Goal: Book appointment/travel/reservation

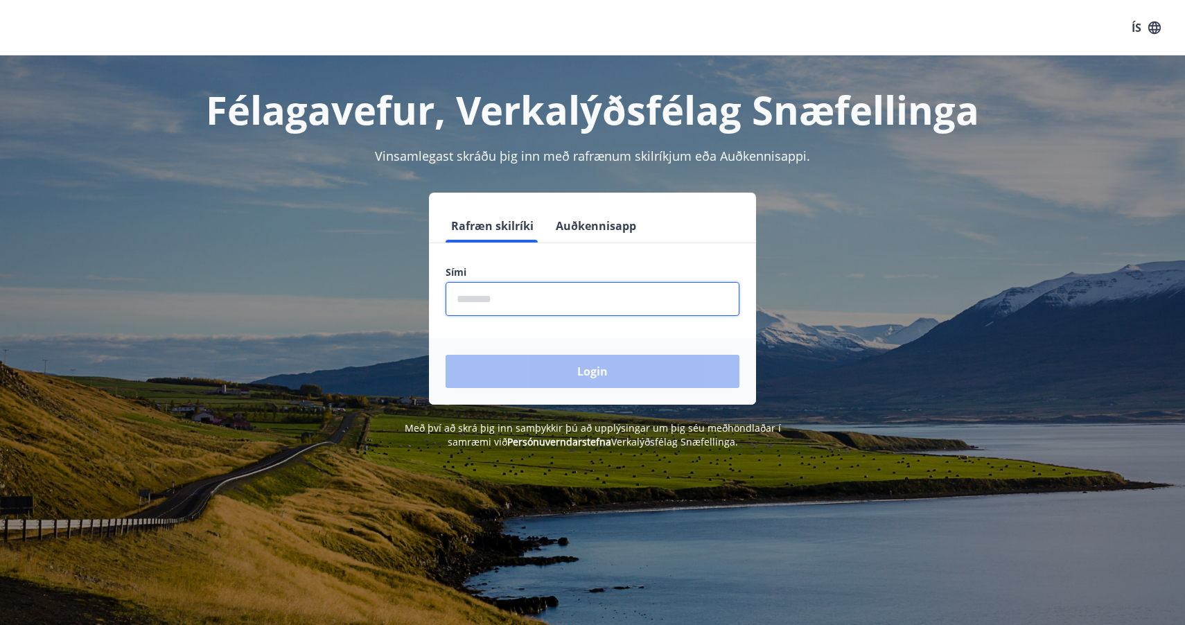
click at [541, 292] on input "phone" at bounding box center [593, 299] width 294 height 34
type input "********"
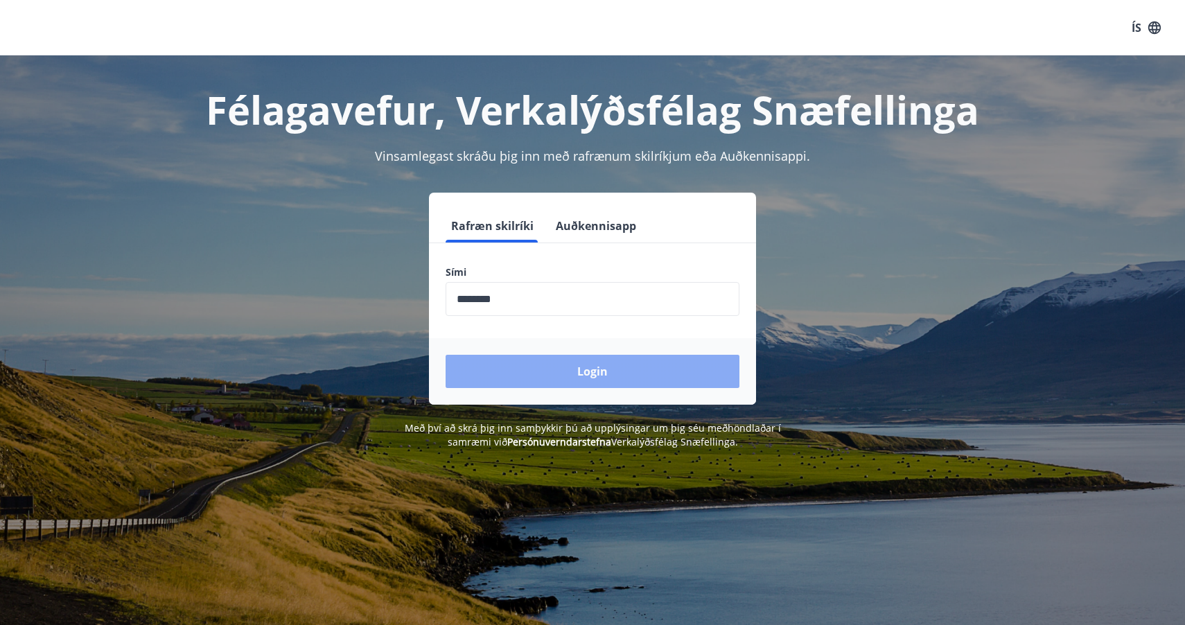
click at [558, 363] on button "Login" at bounding box center [593, 371] width 294 height 33
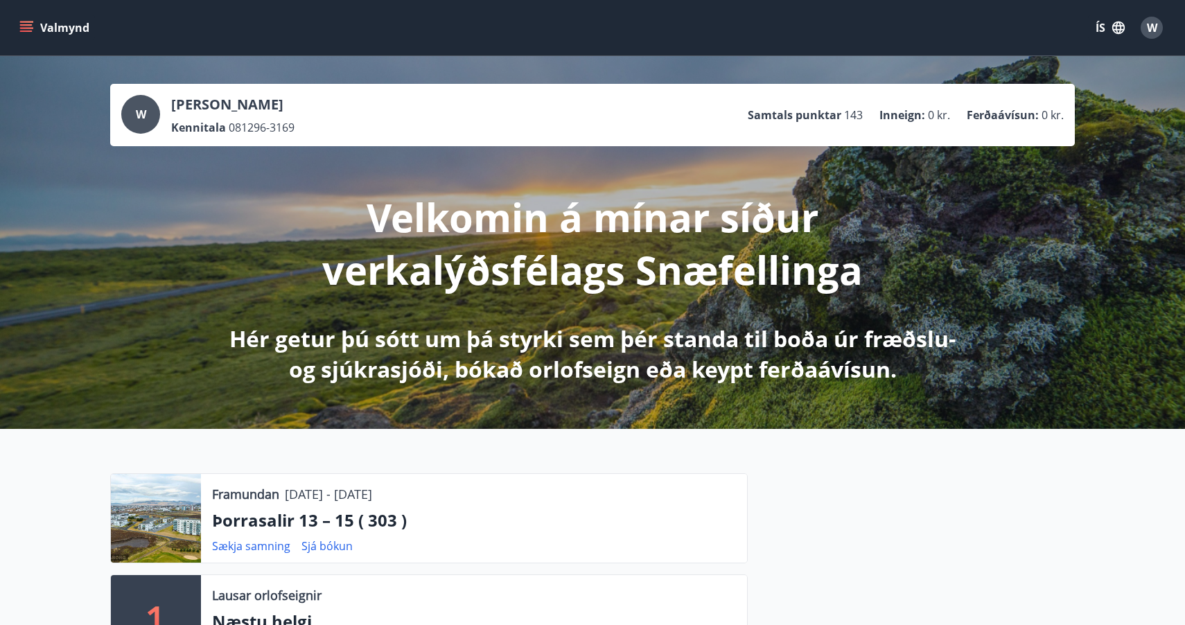
click at [24, 31] on icon "menu" at bounding box center [26, 30] width 12 height 1
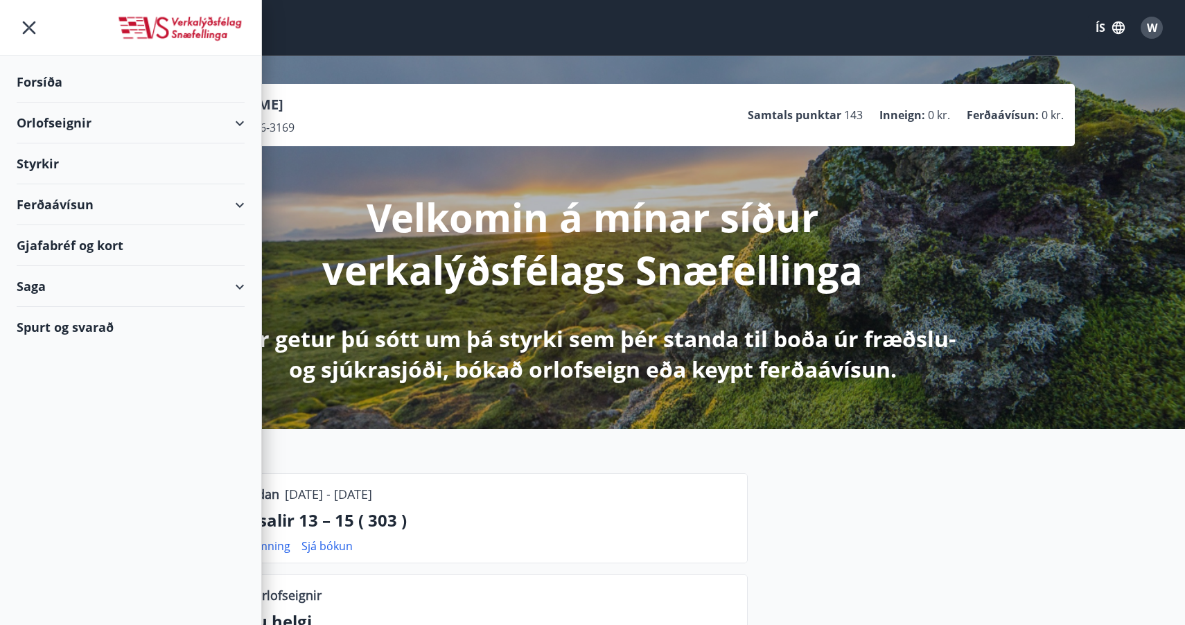
click at [81, 126] on div "Orlofseignir" at bounding box center [131, 123] width 228 height 41
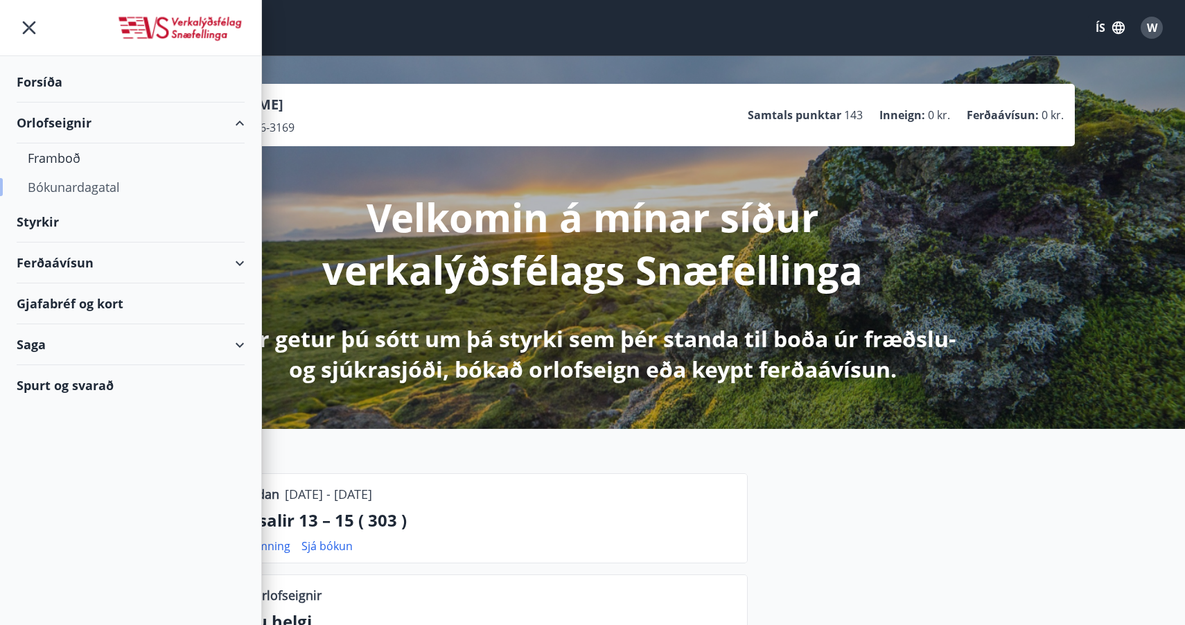
click at [82, 186] on div "Bókunardagatal" at bounding box center [131, 187] width 206 height 29
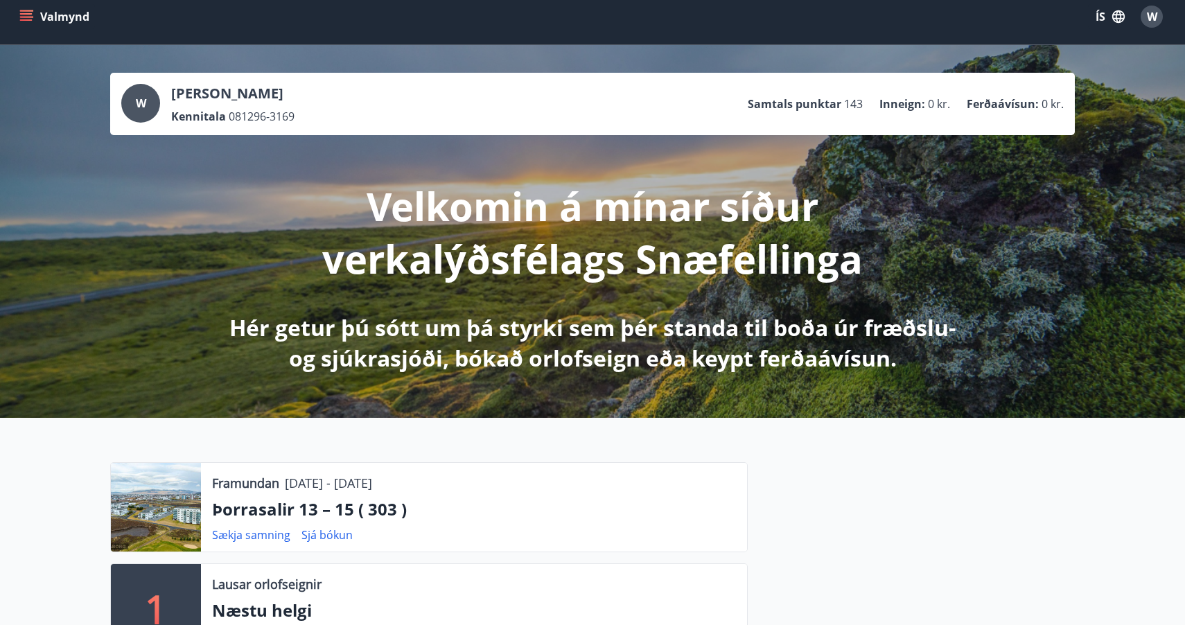
scroll to position [10, 0]
click at [22, 26] on button "Valmynd" at bounding box center [56, 17] width 78 height 25
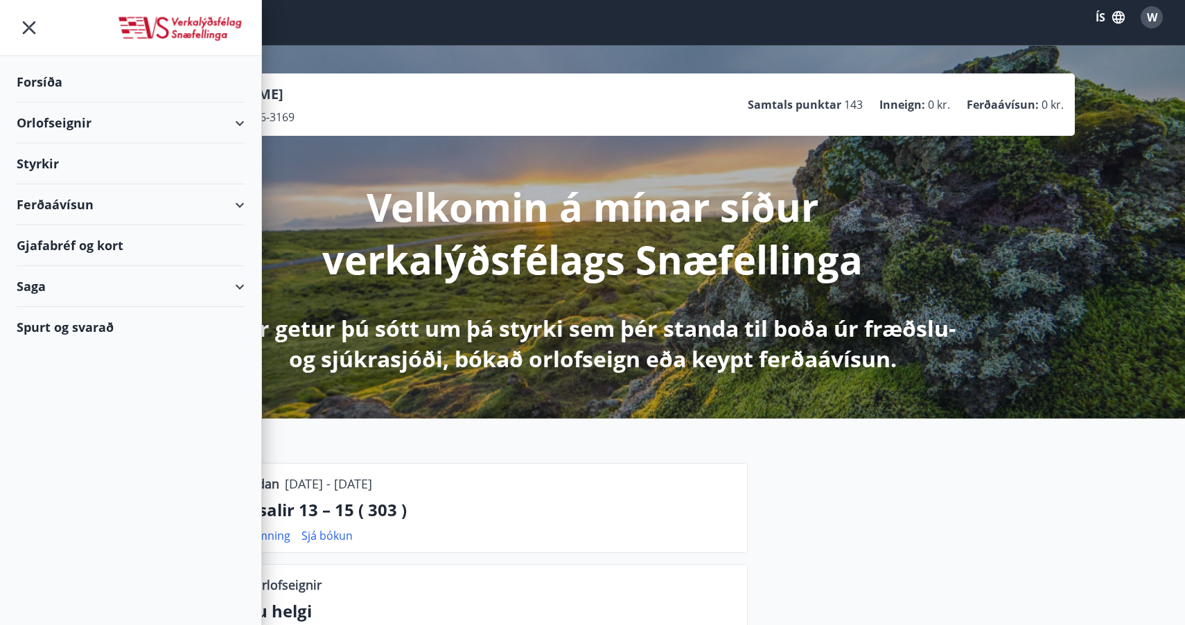
click at [209, 122] on div "Orlofseignir" at bounding box center [131, 123] width 228 height 41
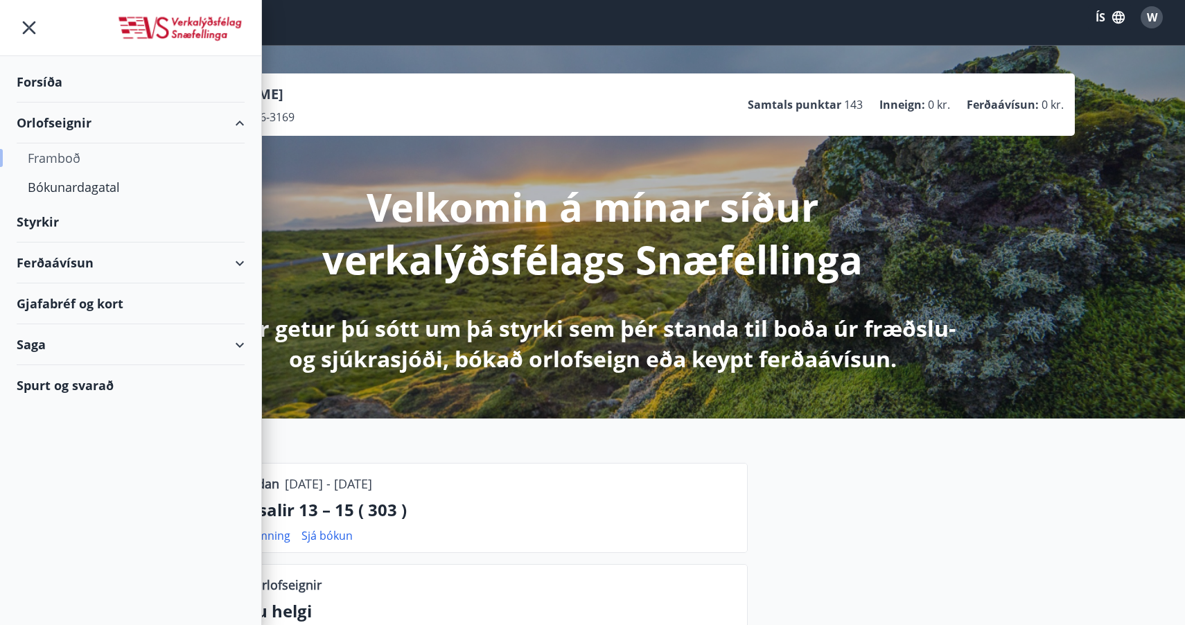
click at [73, 162] on div "Framboð" at bounding box center [131, 157] width 206 height 29
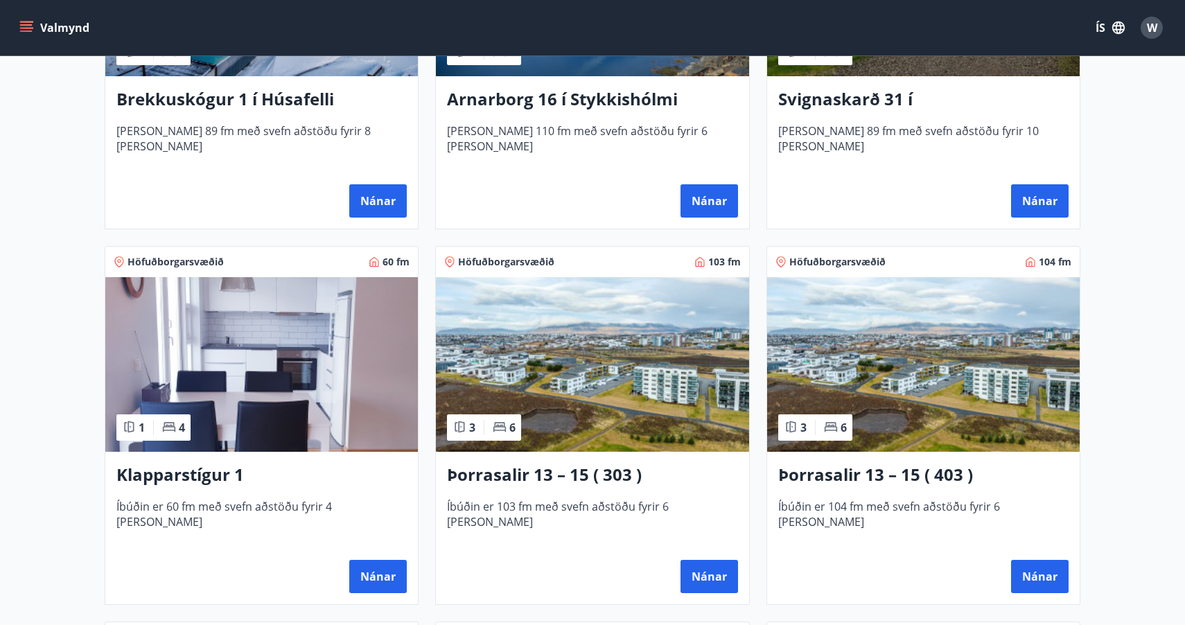
scroll to position [449, 0]
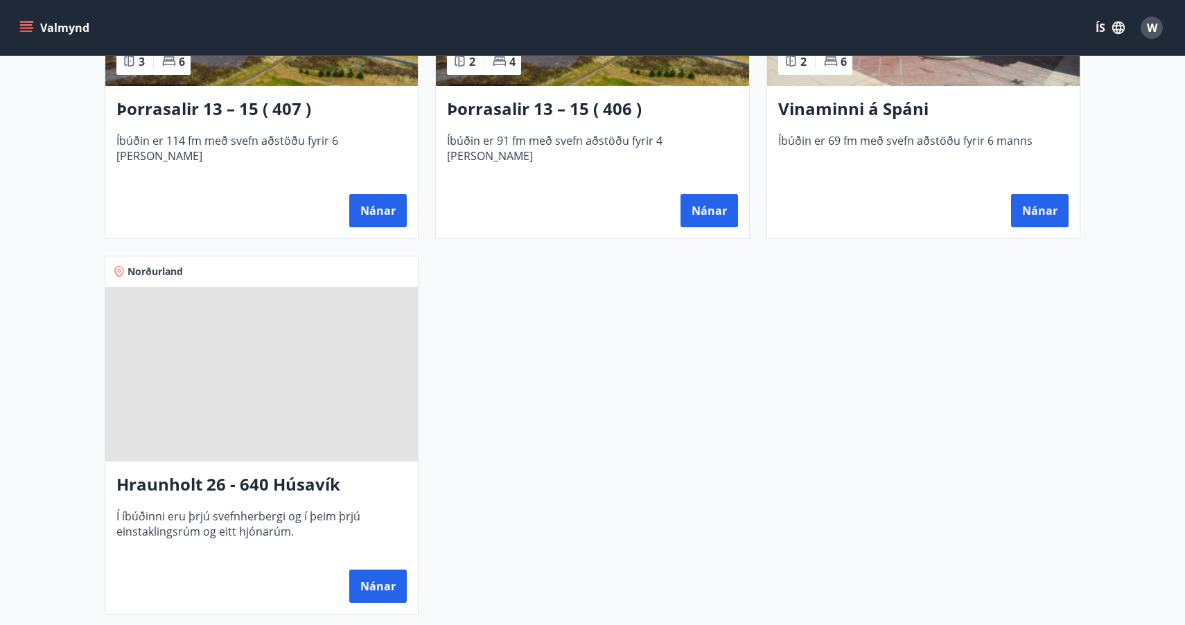
click at [315, 351] on span at bounding box center [261, 374] width 312 height 175
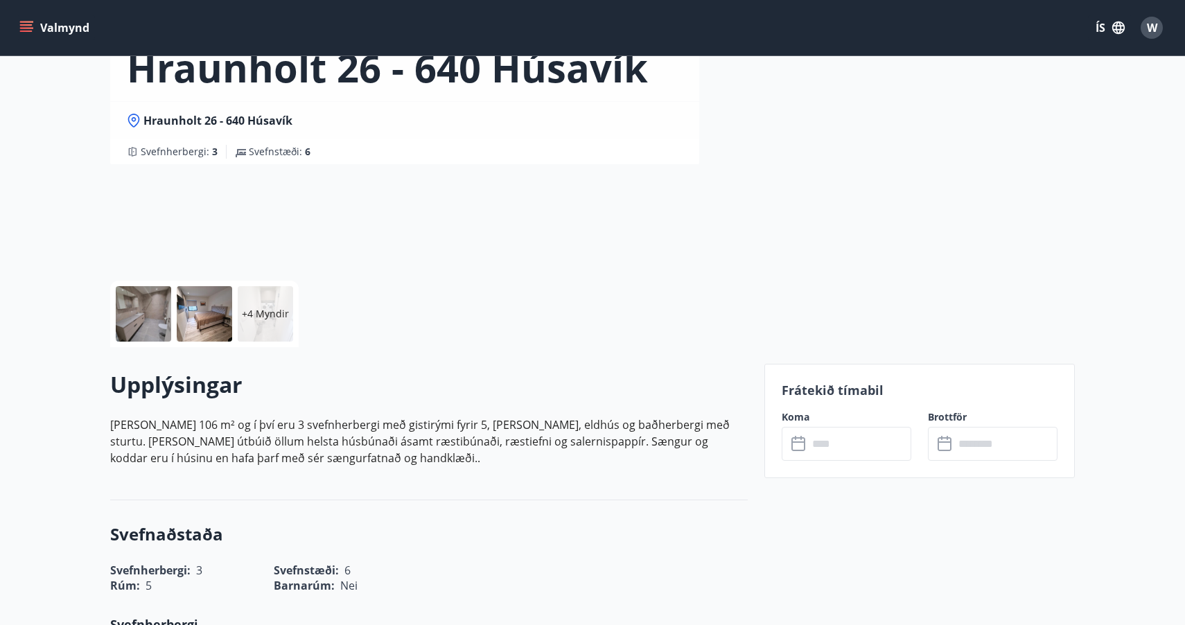
scroll to position [102, 0]
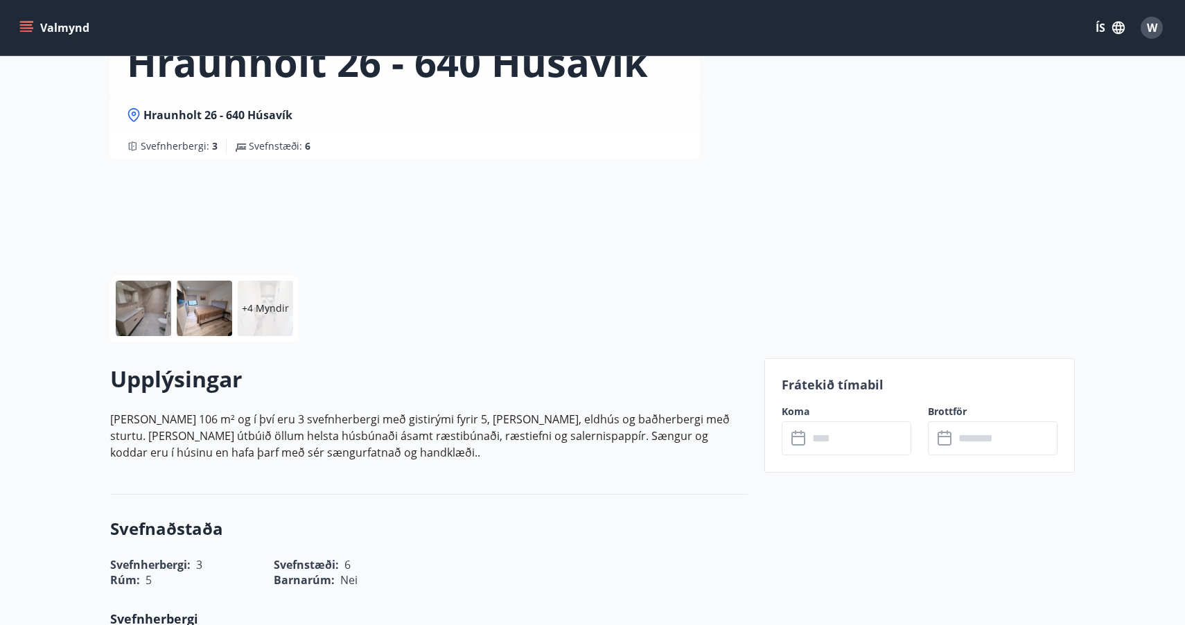
click at [820, 442] on input "text" at bounding box center [859, 438] width 103 height 34
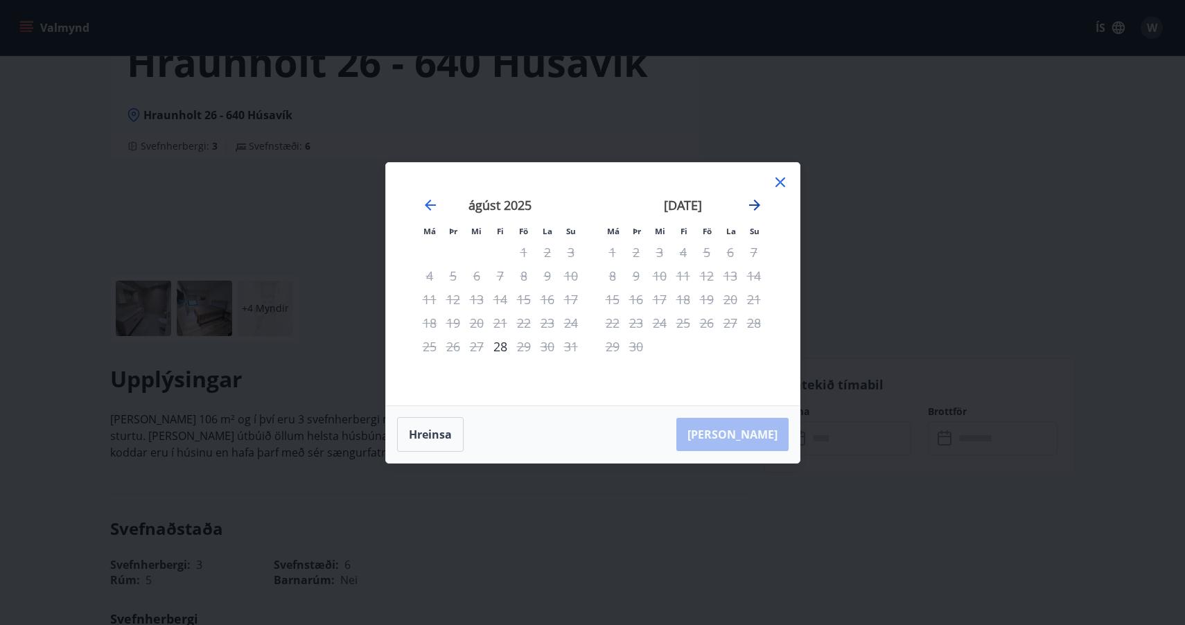
click at [755, 206] on icon "Move forward to switch to the next month." at bounding box center [754, 205] width 17 height 17
click at [428, 206] on icon "Move backward to switch to the previous month." at bounding box center [430, 205] width 11 height 11
click at [776, 179] on icon at bounding box center [780, 182] width 10 height 10
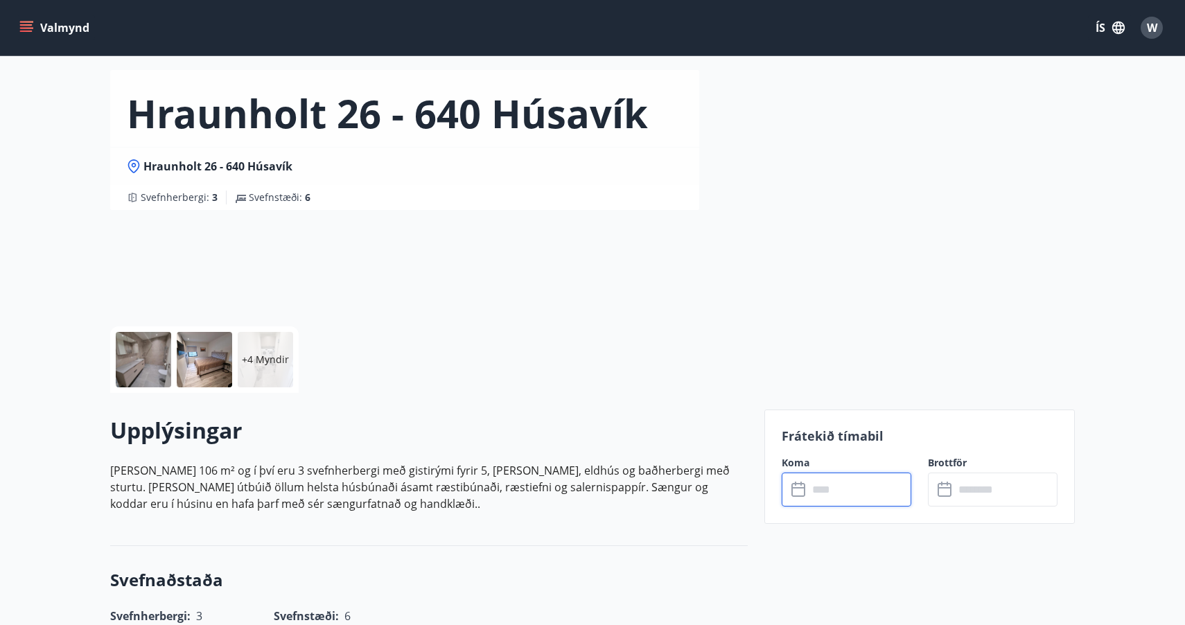
scroll to position [0, 0]
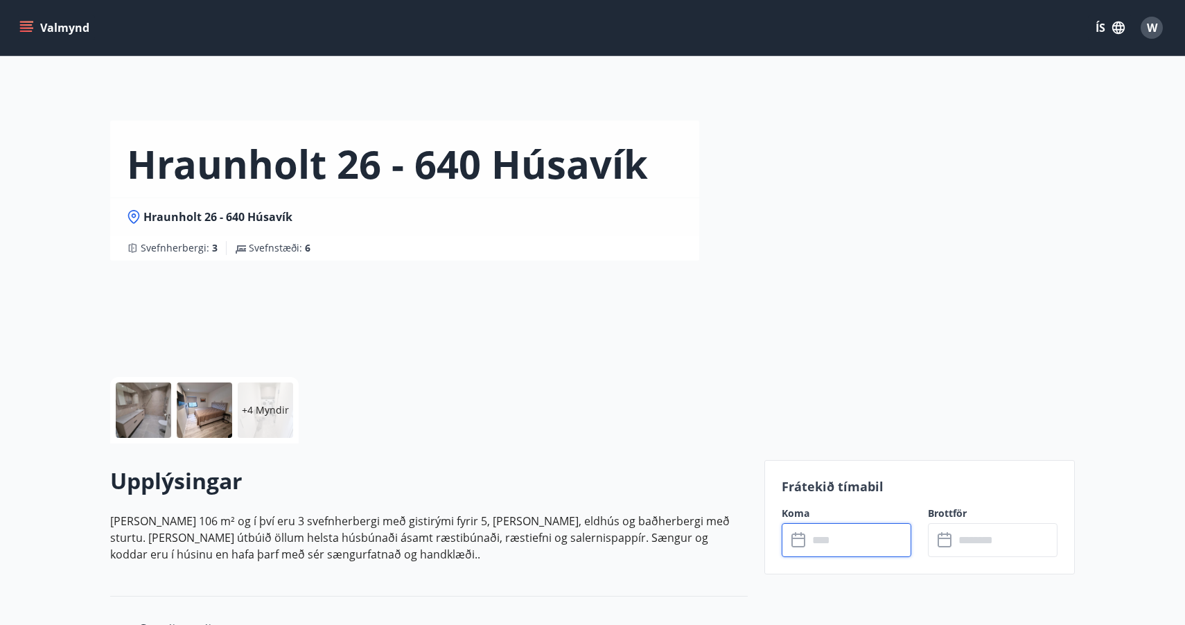
click at [212, 402] on div at bounding box center [204, 409] width 55 height 55
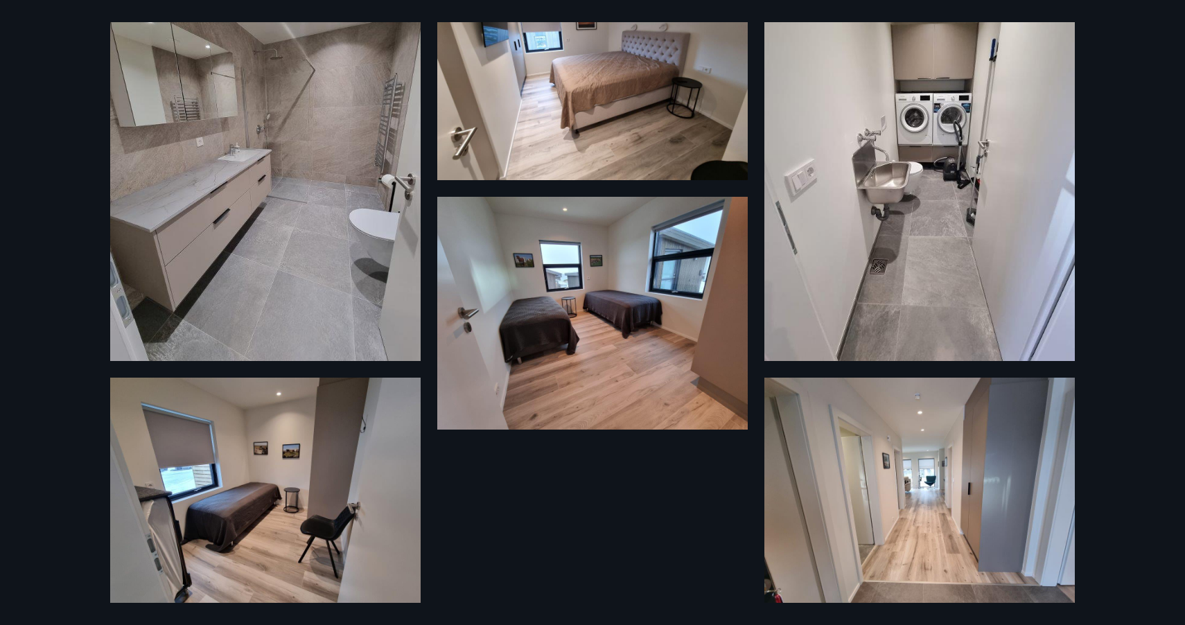
scroll to position [518, 0]
